Goal: Find specific page/section: Find specific page/section

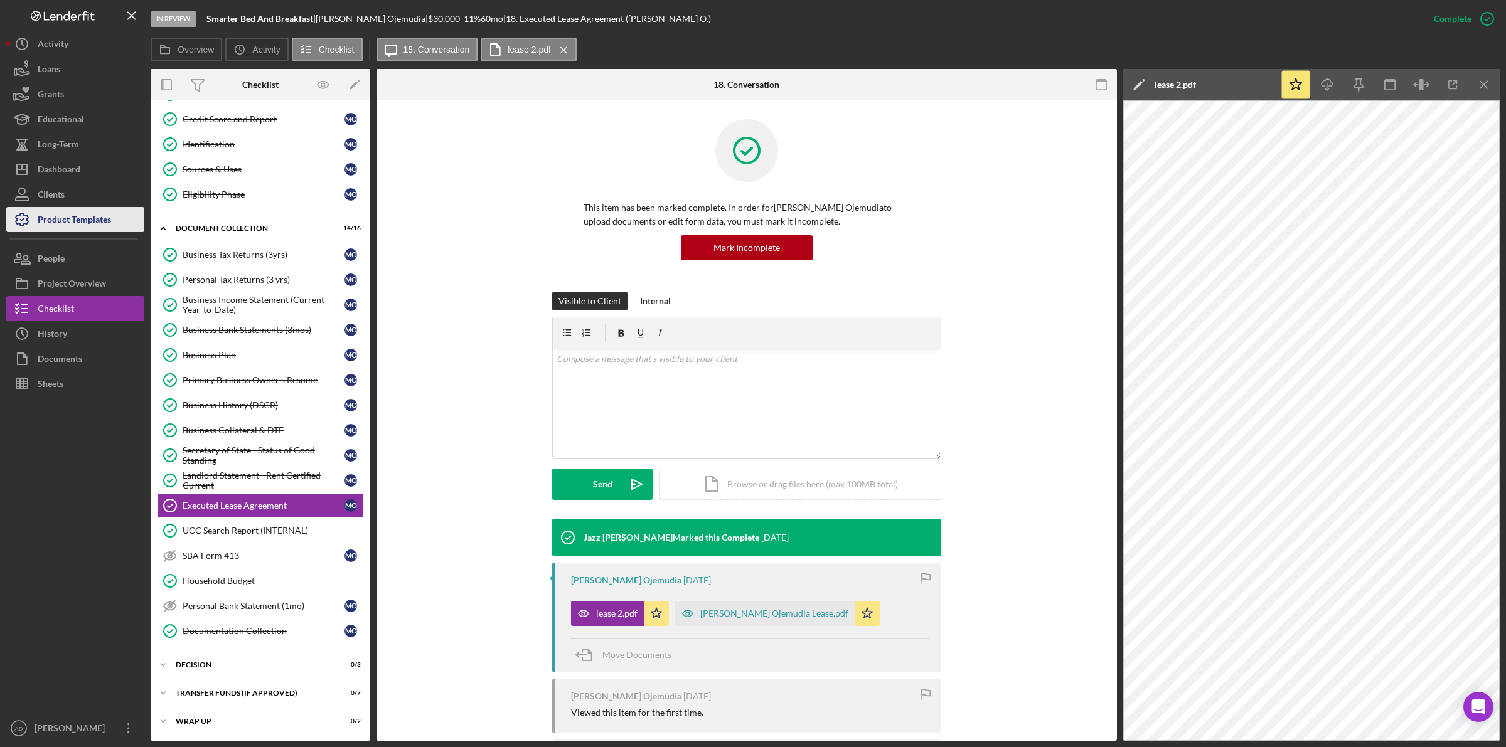
scroll to position [89, 0]
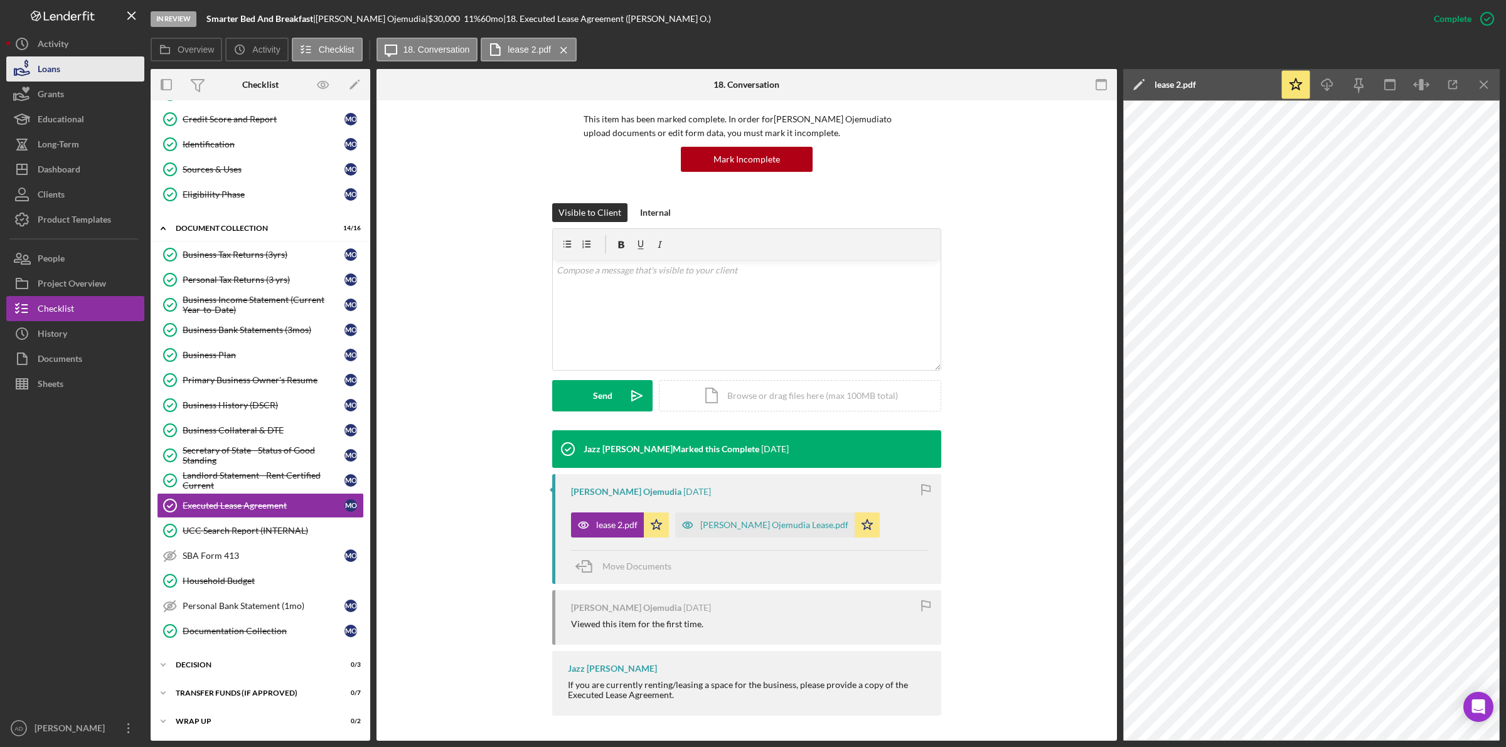
click at [67, 68] on button "Loans" at bounding box center [75, 68] width 138 height 25
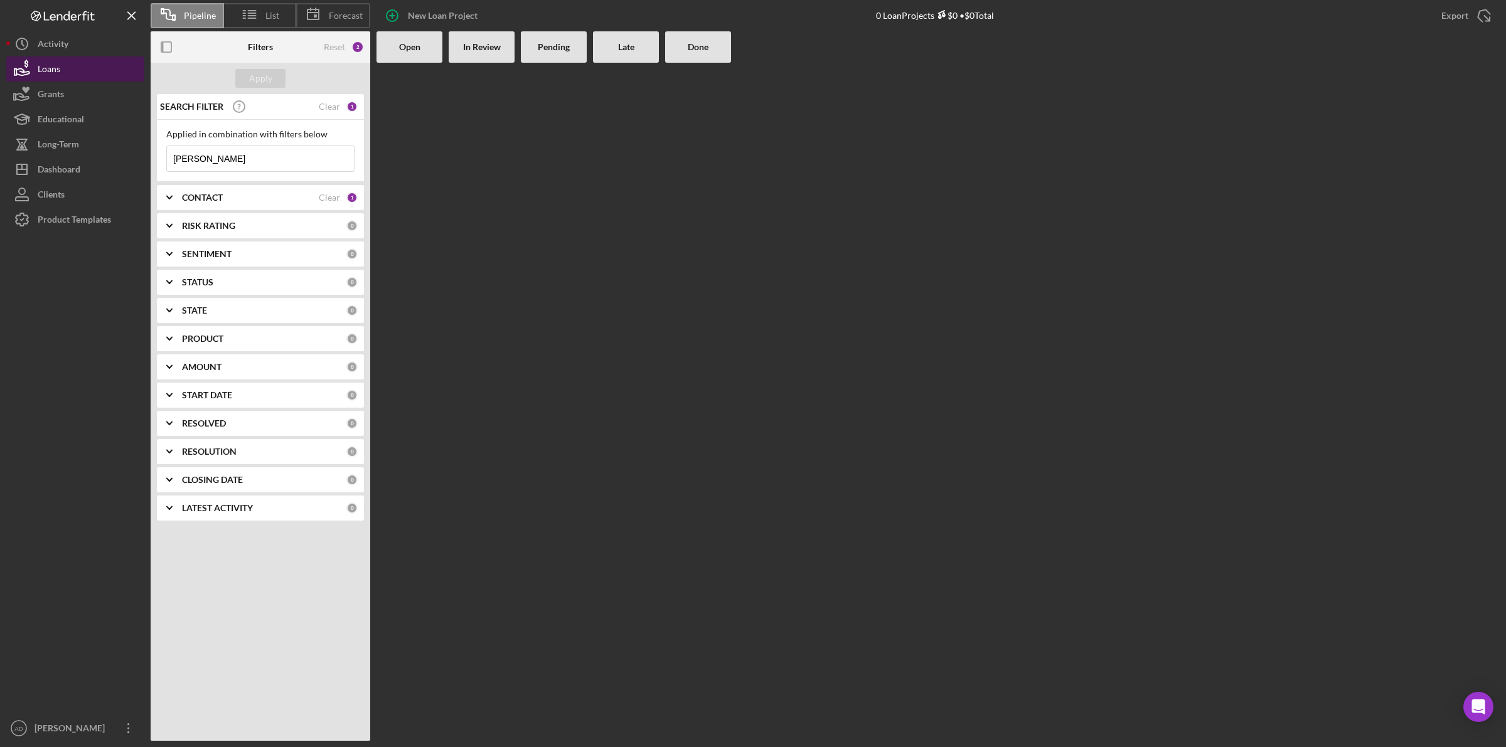
click at [57, 66] on div "Loans" at bounding box center [49, 70] width 23 height 28
drag, startPoint x: 255, startPoint y: 163, endPoint x: 164, endPoint y: 158, distance: 91.1
click at [164, 158] on div "Applied in combination with filters below [PERSON_NAME] Icon/Menu Close" at bounding box center [260, 151] width 207 height 62
click at [259, 67] on div "Apply" at bounding box center [261, 78] width 220 height 31
click at [255, 76] on div "Apply" at bounding box center [260, 78] width 23 height 19
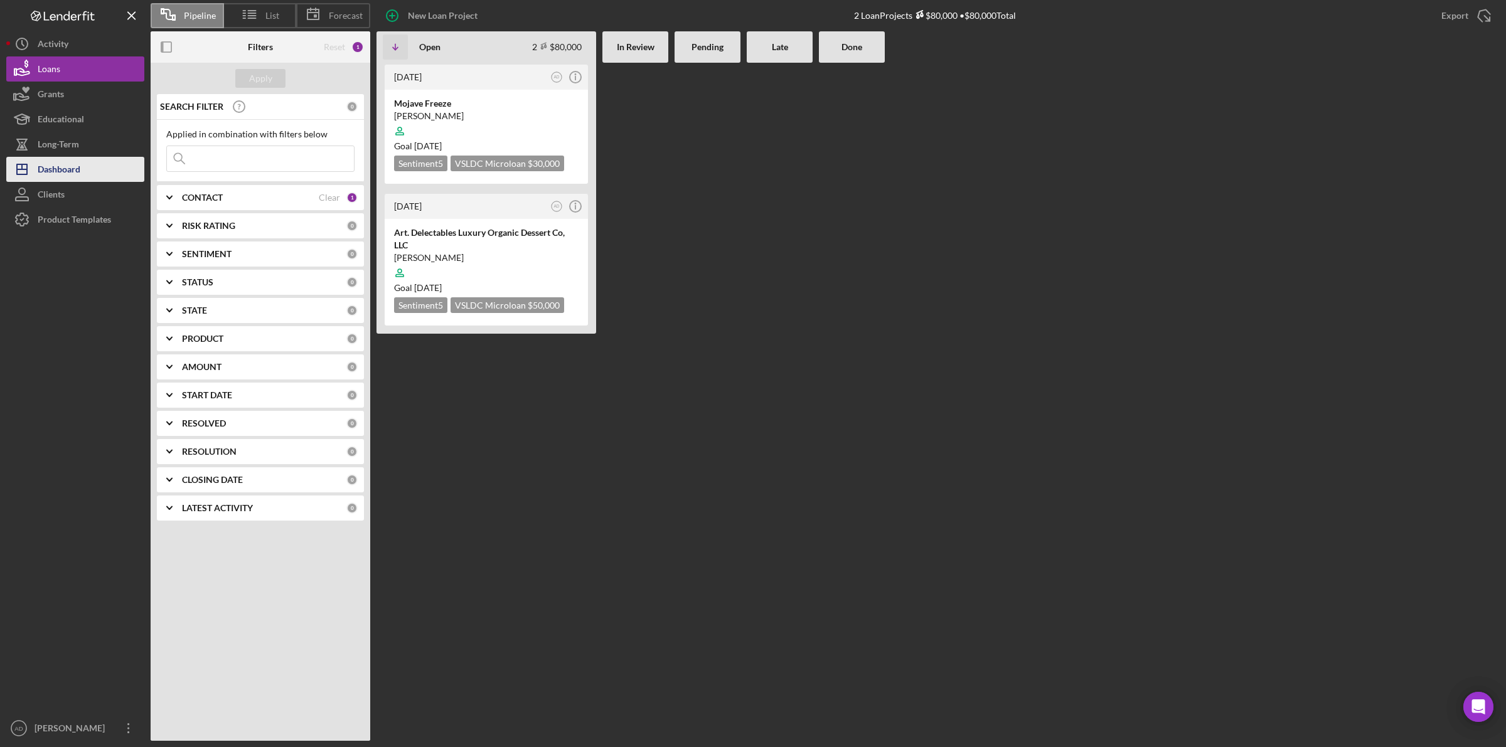
click at [72, 168] on div "Dashboard" at bounding box center [59, 171] width 43 height 28
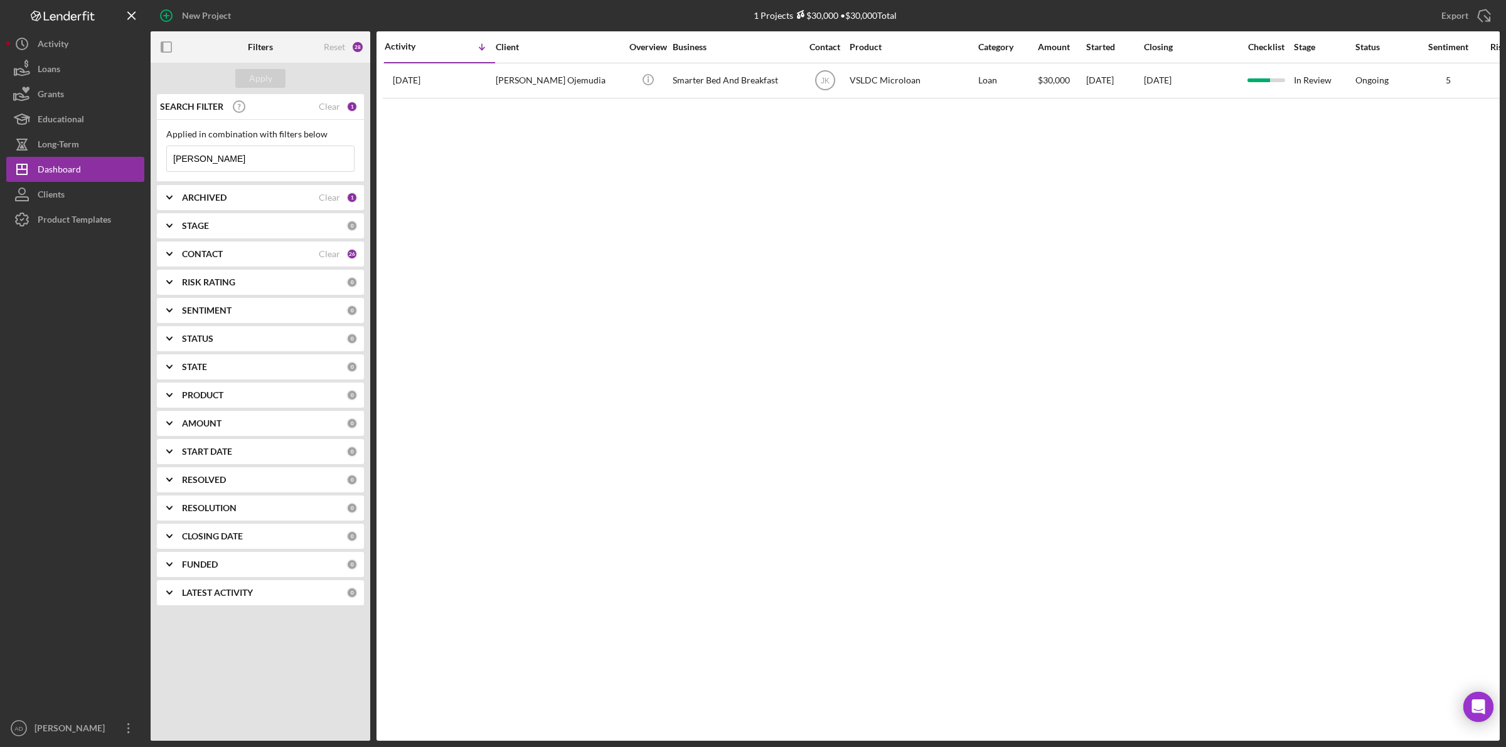
drag, startPoint x: 216, startPoint y: 161, endPoint x: 156, endPoint y: 161, distance: 60.9
click at [156, 161] on div "SEARCH FILTER Clear 1 Applied in combination with filters below marx Icon/Menu …" at bounding box center [261, 354] width 220 height 521
type input "\"
click at [271, 78] on button "Apply" at bounding box center [260, 78] width 50 height 19
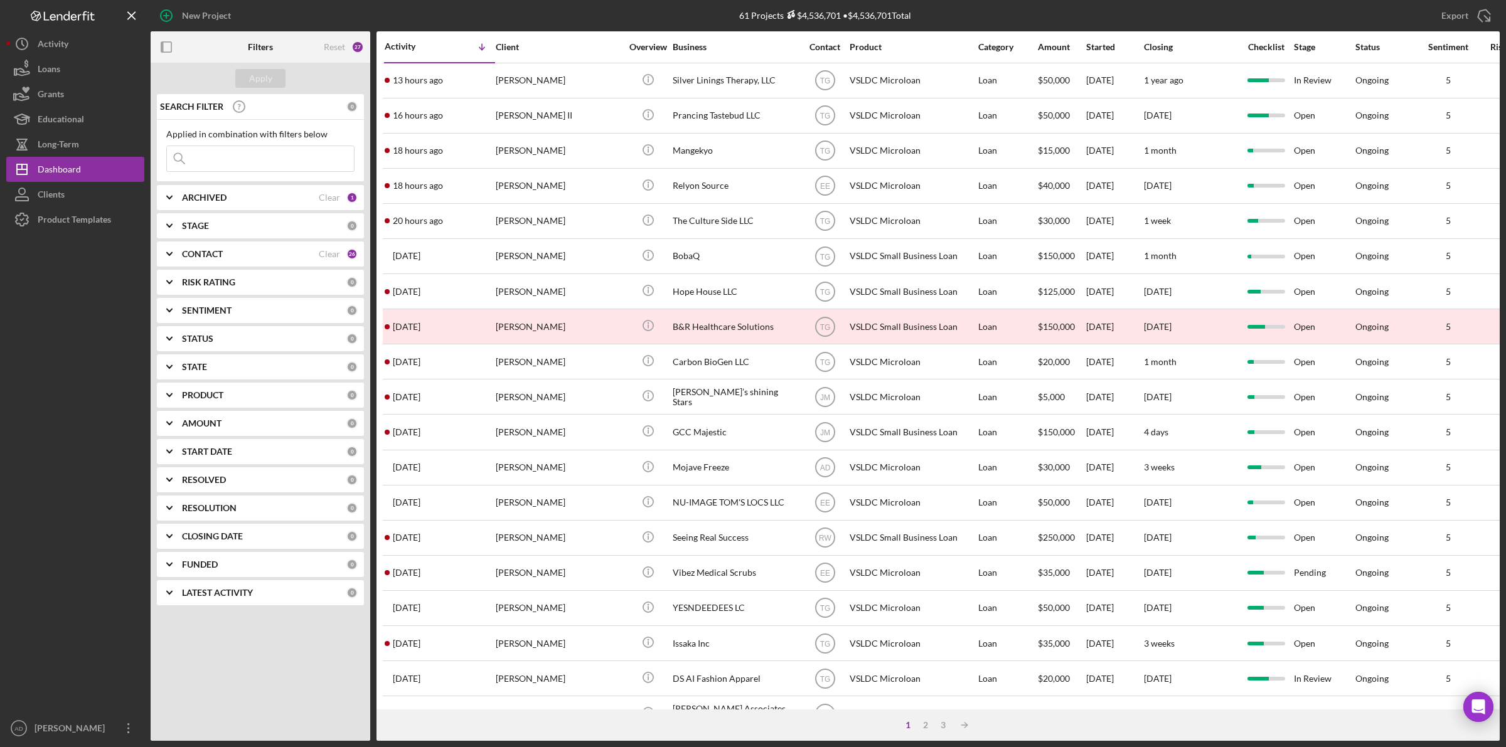
click at [221, 157] on input at bounding box center [260, 158] width 187 height 25
type input "joshua"
click at [268, 77] on div "Apply" at bounding box center [260, 78] width 23 height 19
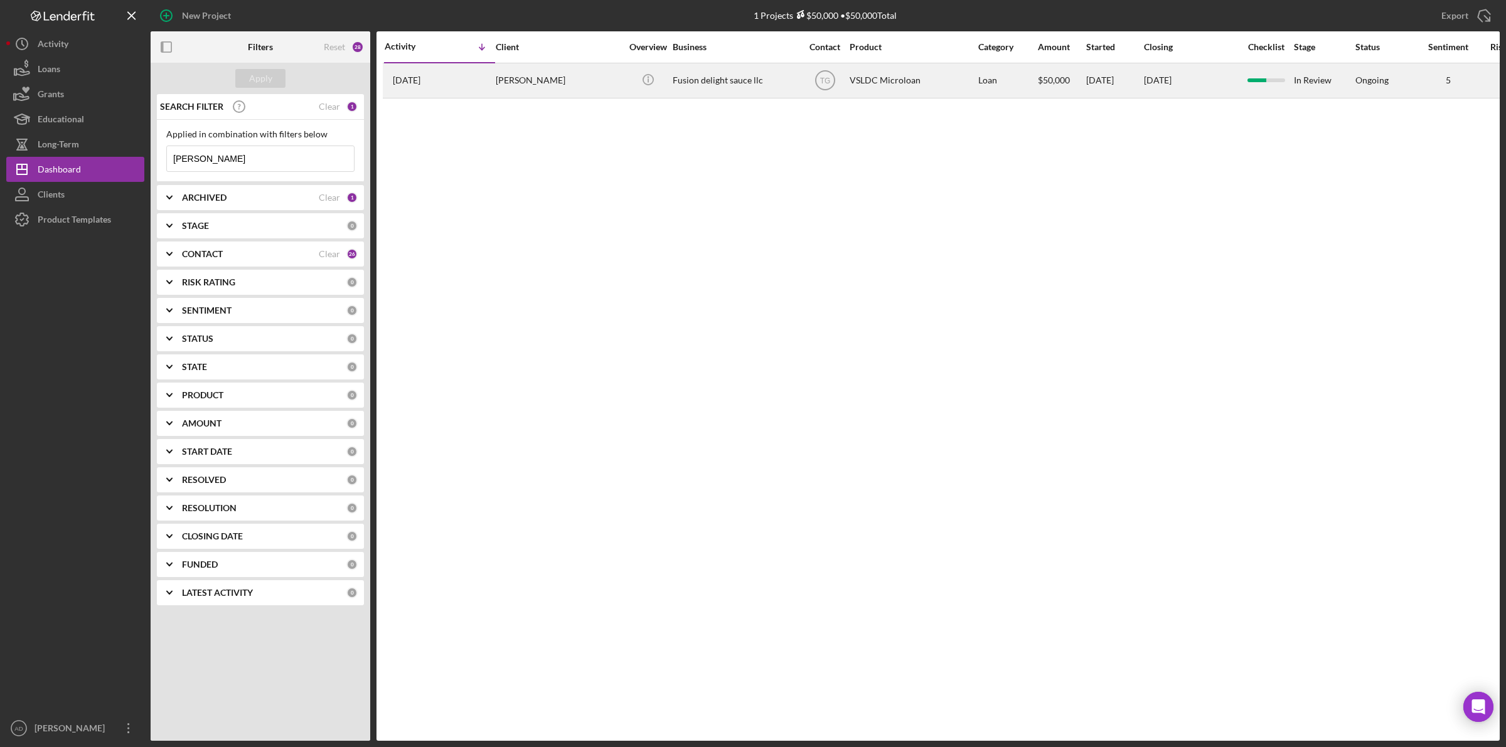
click at [587, 88] on div "Joshua Williams" at bounding box center [558, 80] width 125 height 33
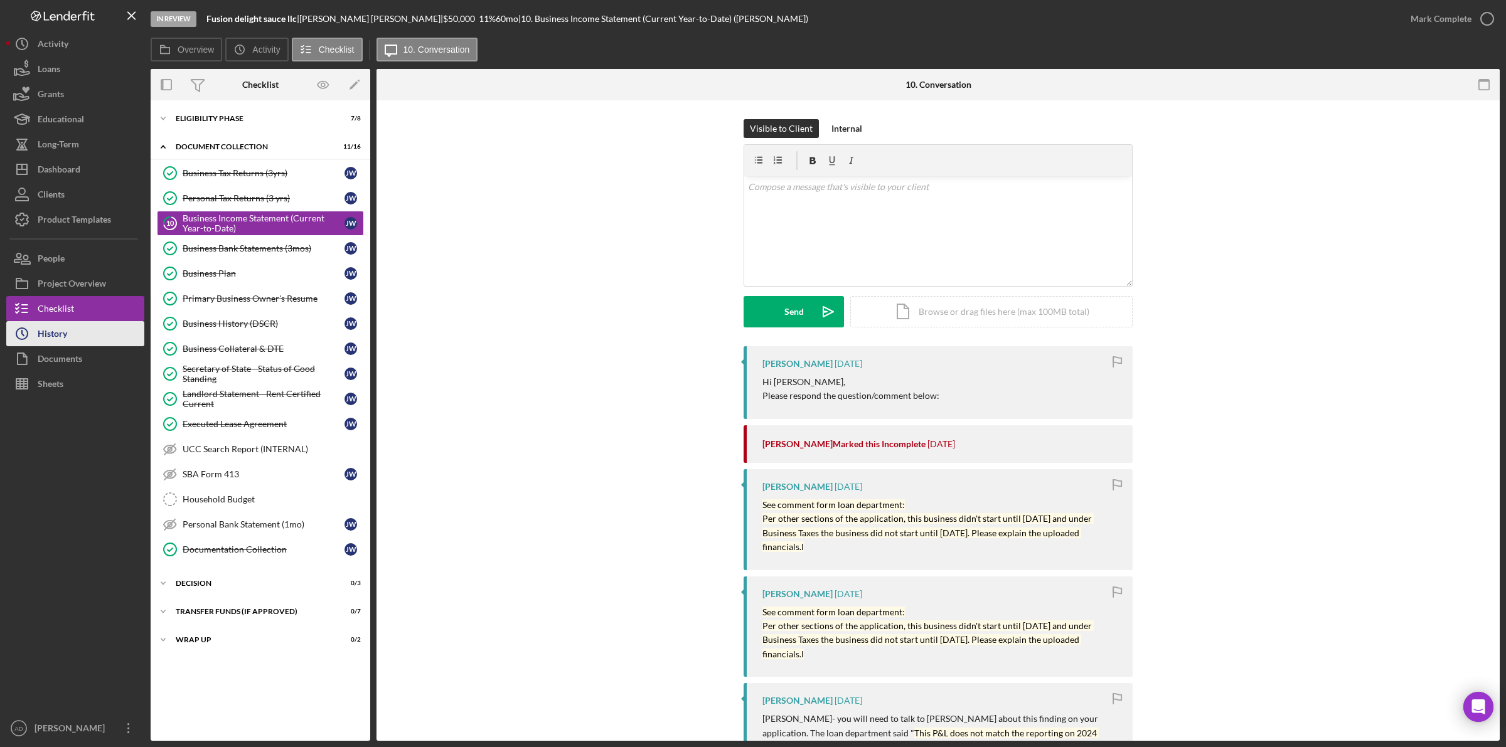
click at [51, 336] on div "History" at bounding box center [52, 335] width 29 height 28
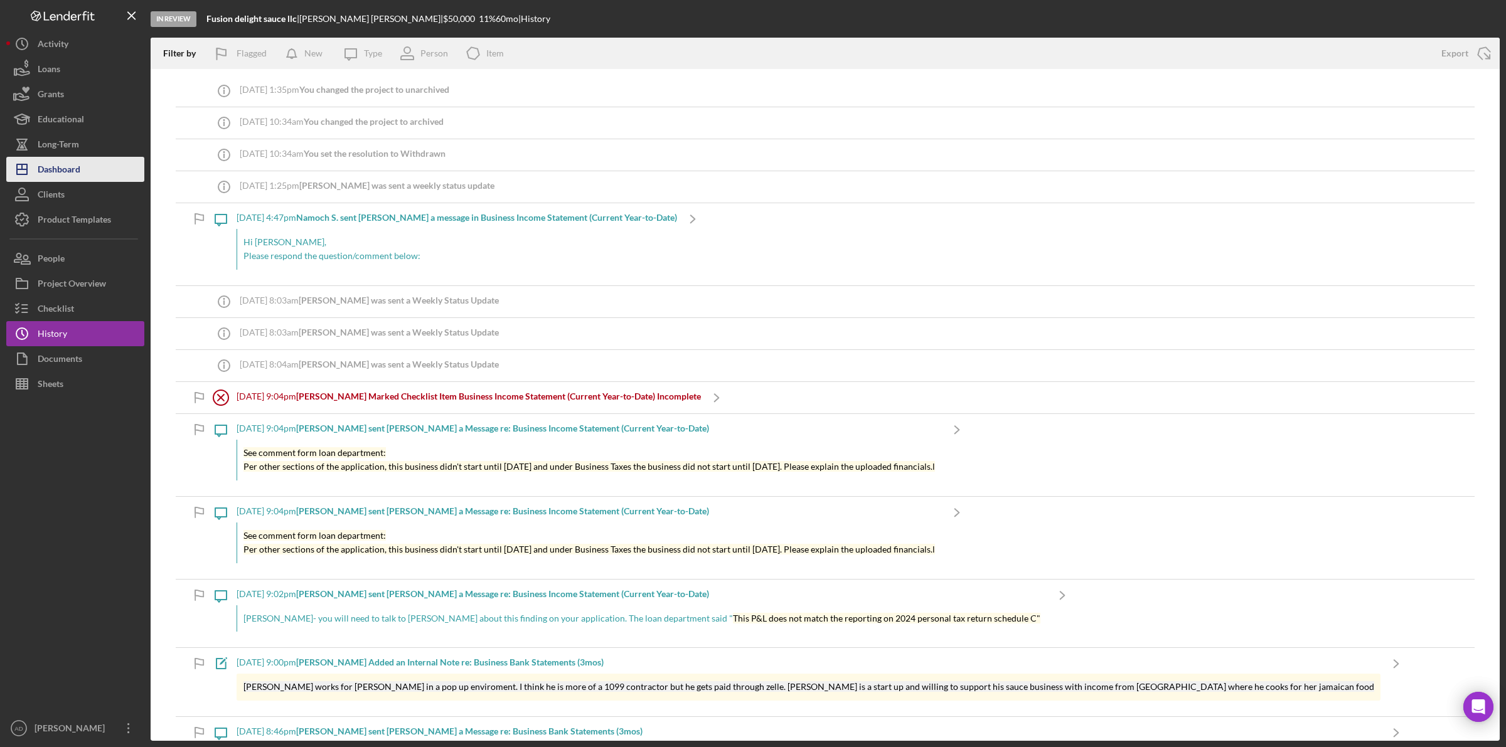
click at [54, 167] on div "Dashboard" at bounding box center [59, 171] width 43 height 28
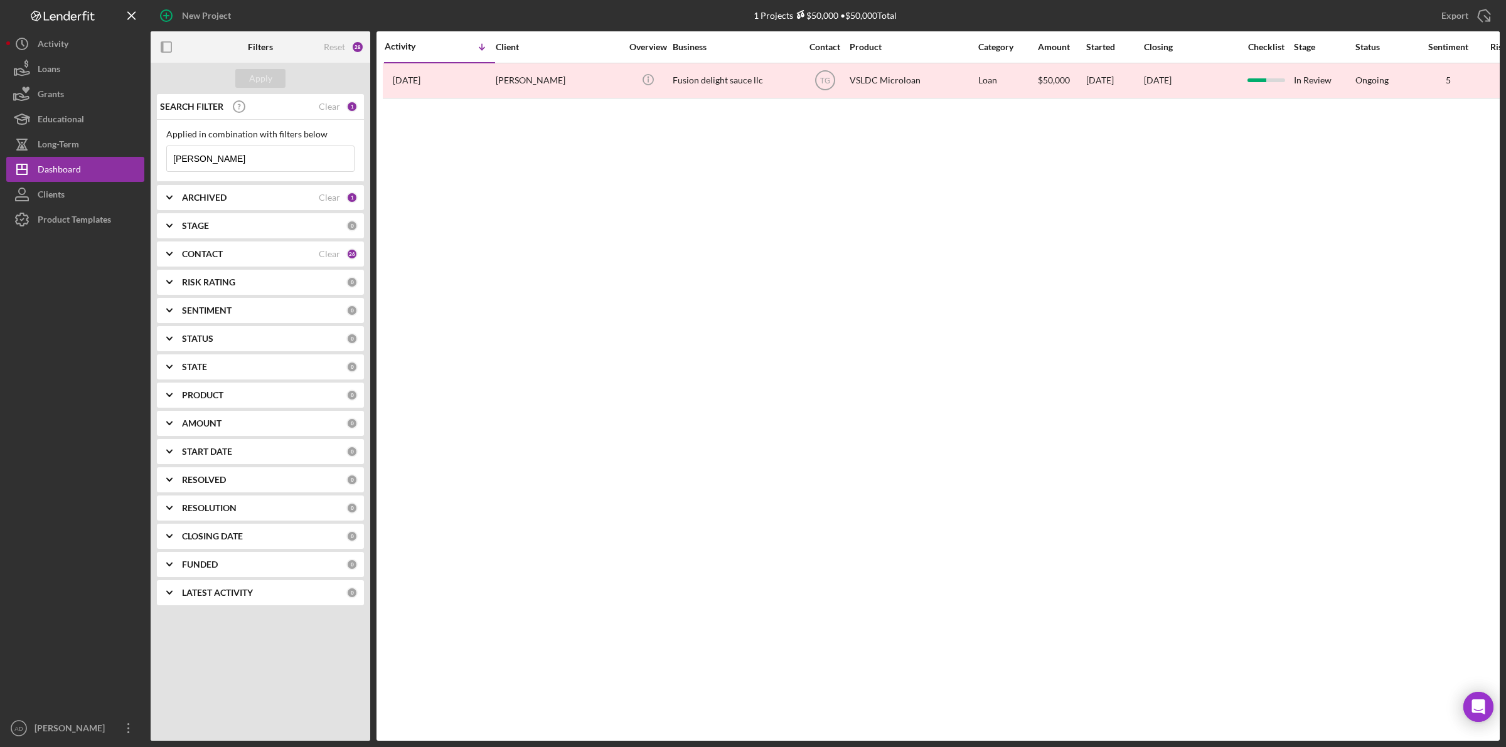
drag, startPoint x: 195, startPoint y: 163, endPoint x: 164, endPoint y: 168, distance: 31.1
click at [164, 168] on div "Applied in combination with filters below joshua Icon/Menu Close" at bounding box center [260, 151] width 207 height 62
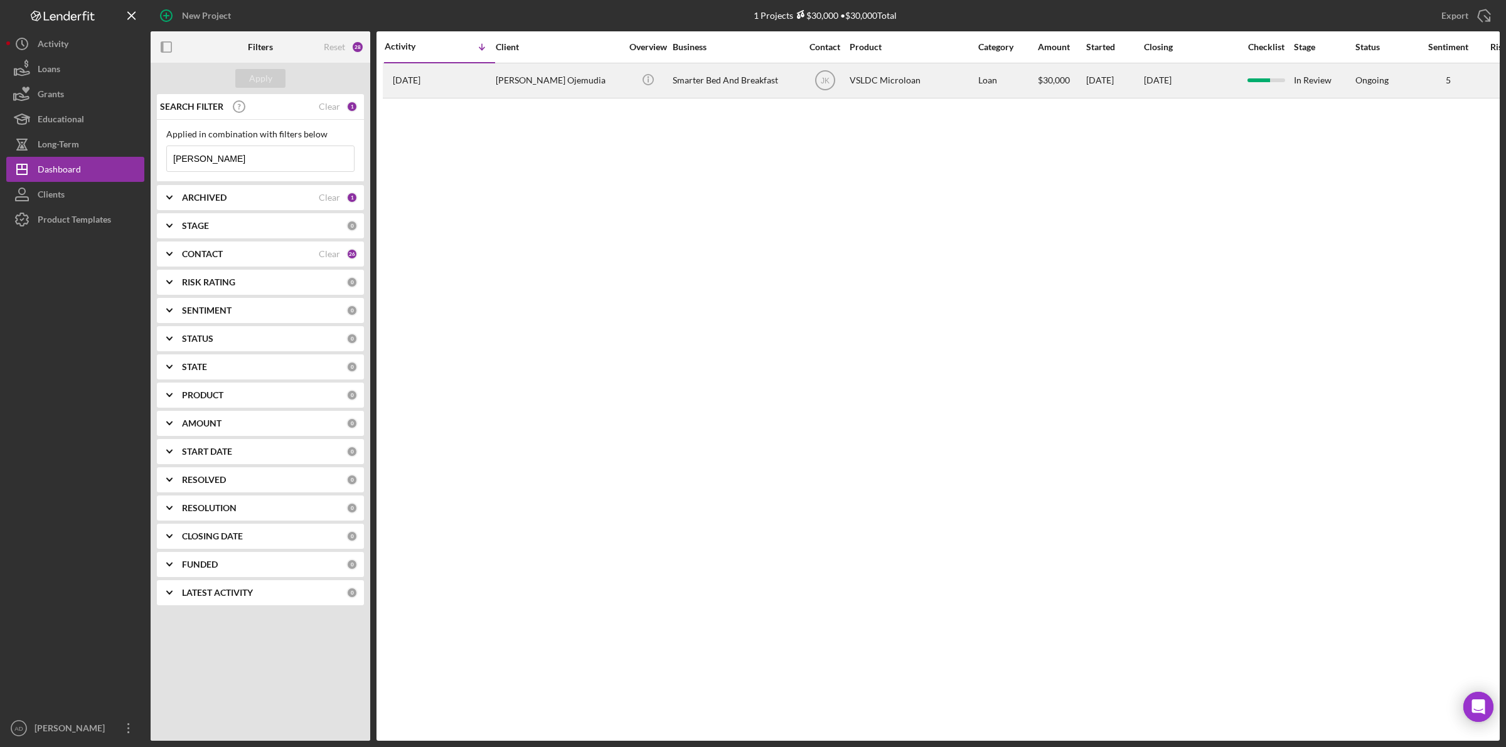
type input "marx"
click at [595, 86] on div "[PERSON_NAME] Ojemudia" at bounding box center [558, 80] width 125 height 33
